Goal: Transaction & Acquisition: Purchase product/service

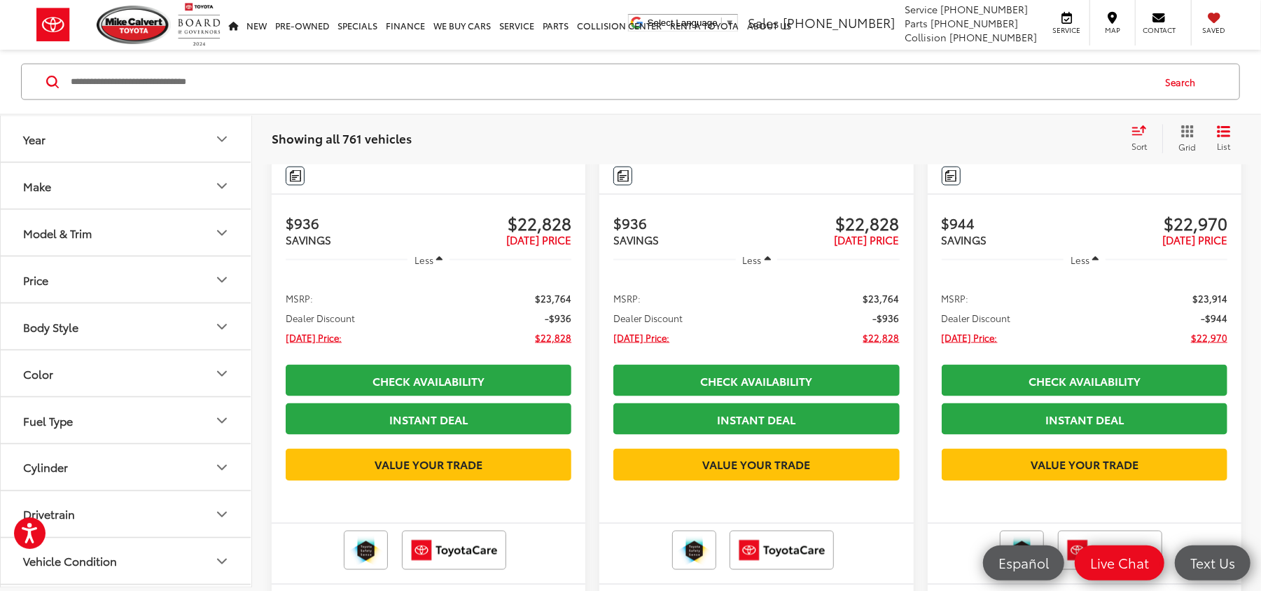
scroll to position [1307, 0]
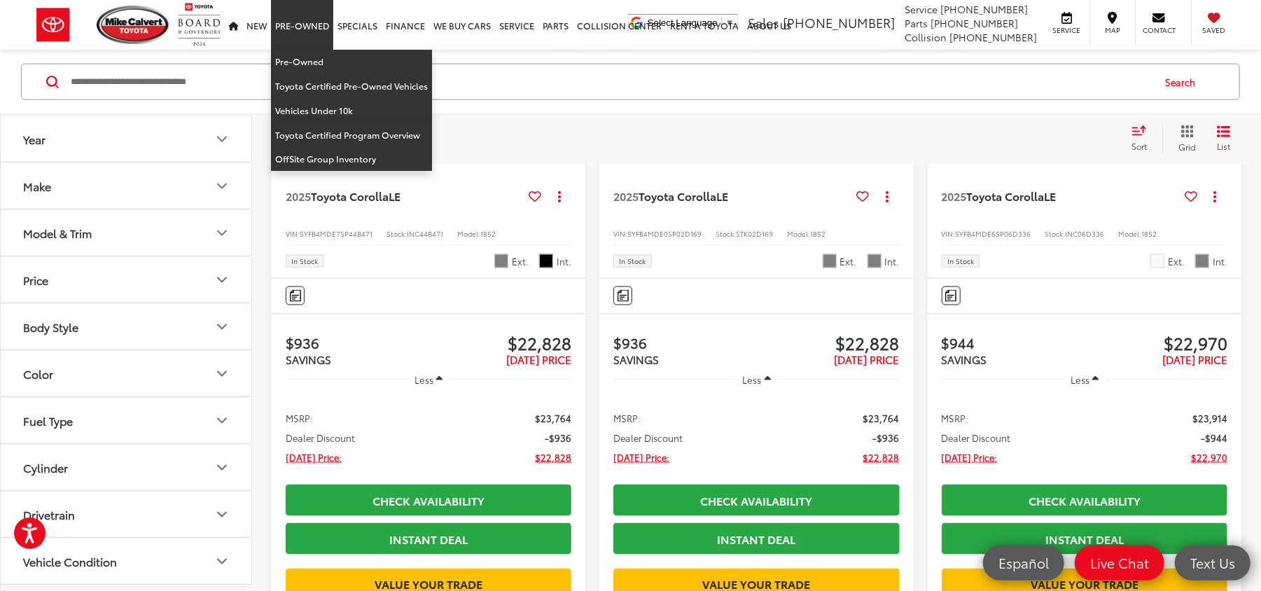
drag, startPoint x: 304, startPoint y: 48, endPoint x: 300, endPoint y: 54, distance: 7.6
click at [303, 50] on li "Pre-Owned Pre-Owned Toyota Certified Pre-Owned Vehicles Vehicles Under 10k Toyo…" at bounding box center [302, 25] width 62 height 50
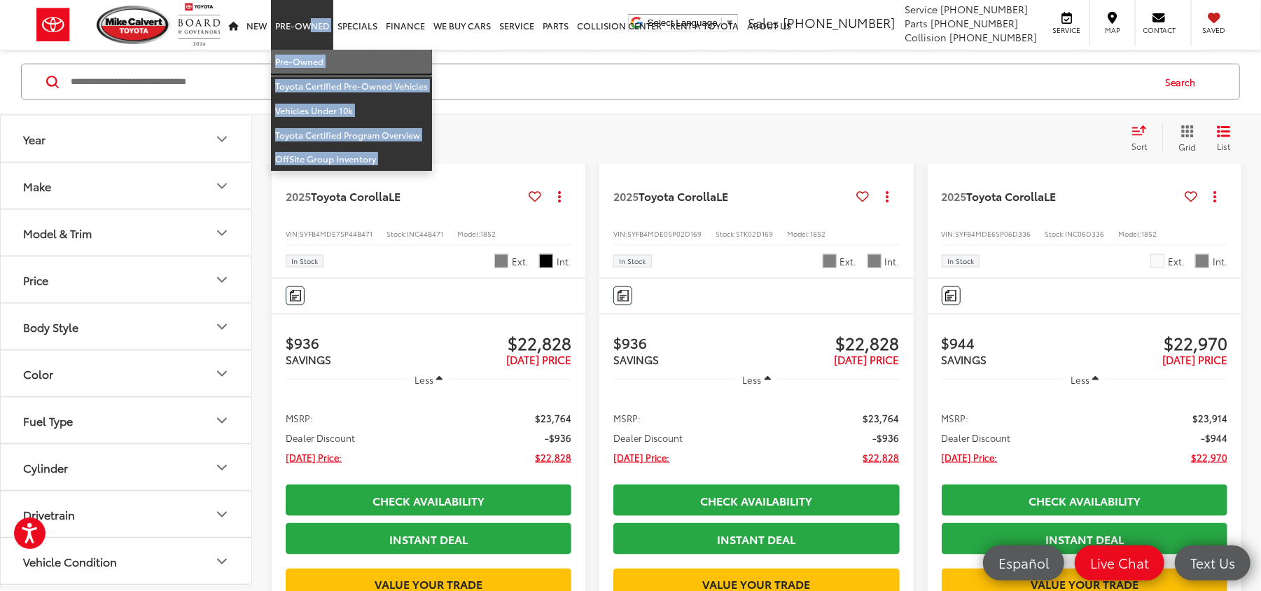
click at [295, 59] on link "Pre-Owned" at bounding box center [351, 62] width 161 height 25
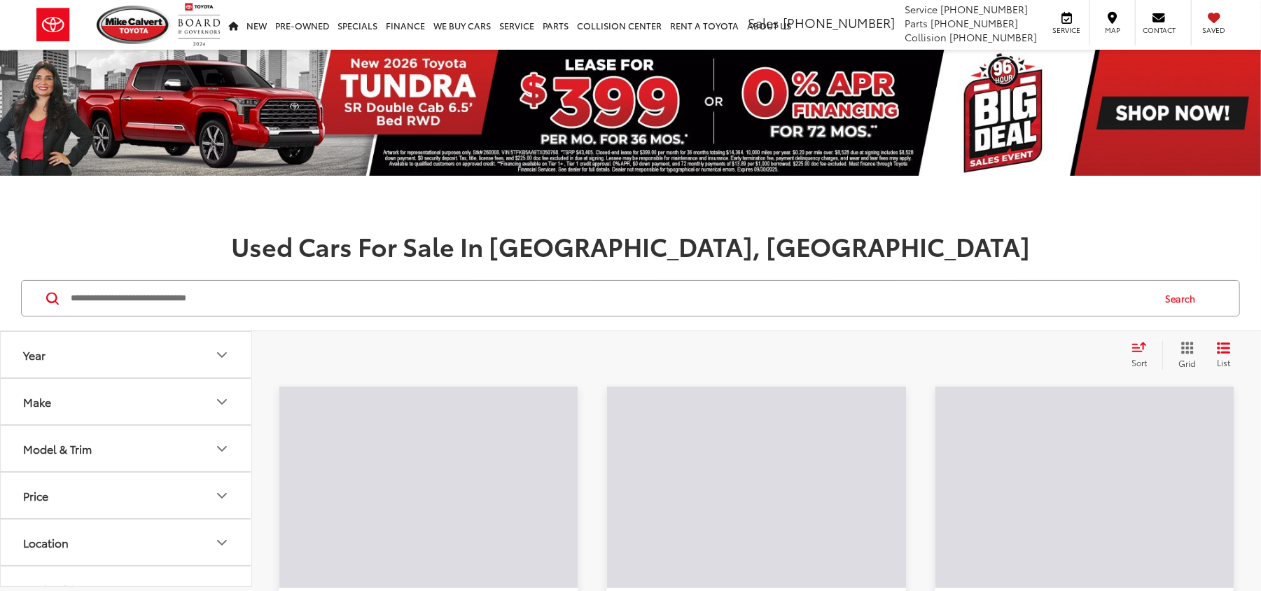
click at [169, 298] on input "Search by Make, Model, or Keyword" at bounding box center [610, 298] width 1082 height 34
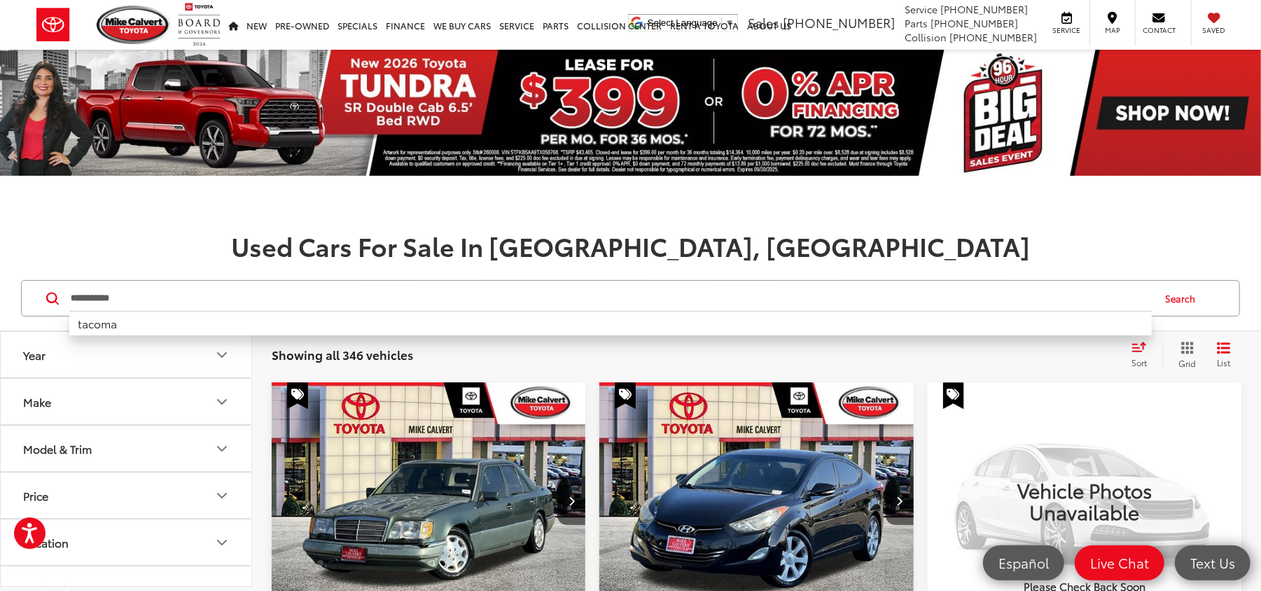
type input "**********"
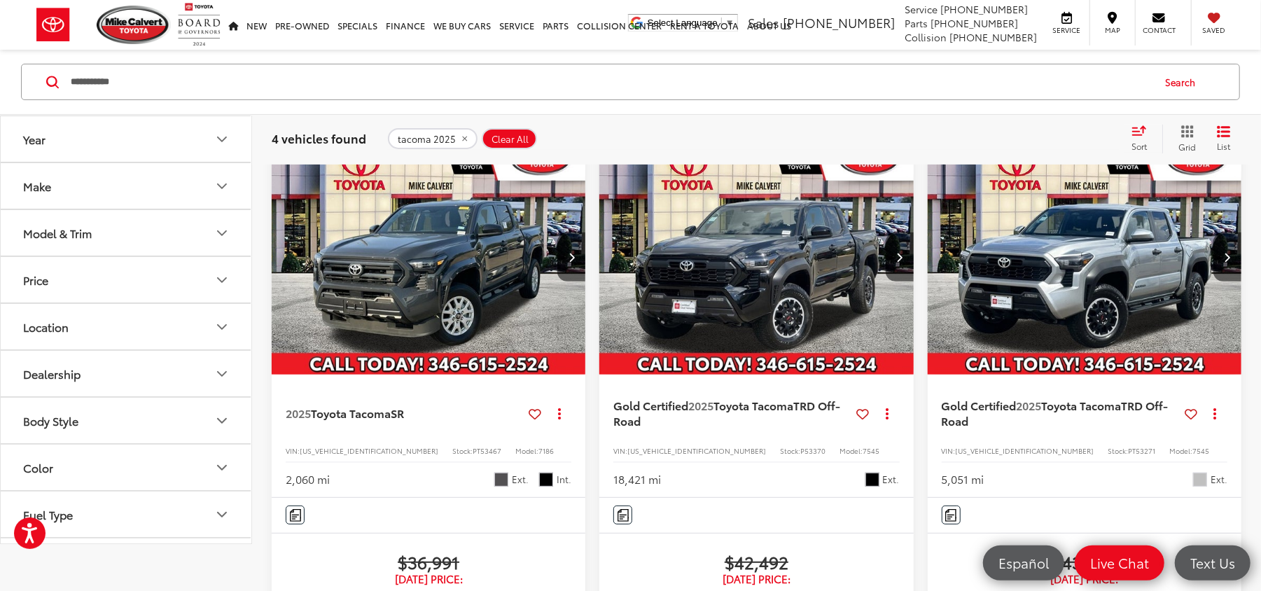
scroll to position [280, 0]
